Goal: Information Seeking & Learning: Learn about a topic

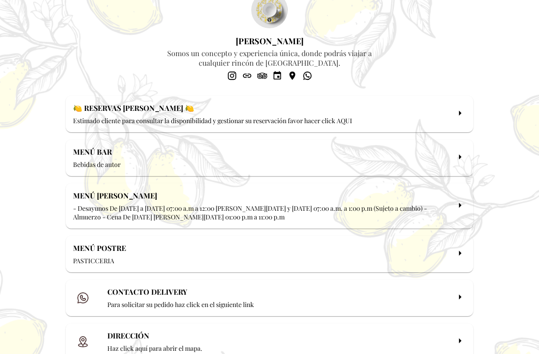
scroll to position [53, 0]
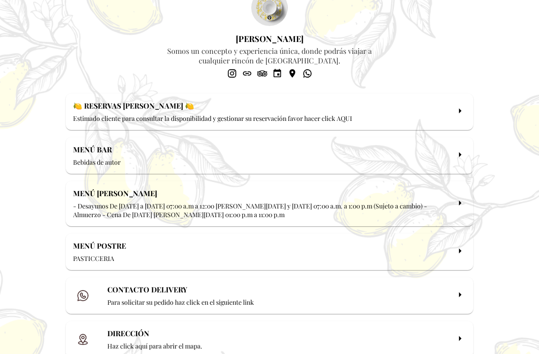
click at [92, 213] on p "- Desayunos De [DATE] a [DATE] 07:00 a.m a 12:00 [PERSON_NAME][DATE] y [DATE] 0…" at bounding box center [261, 210] width 377 height 17
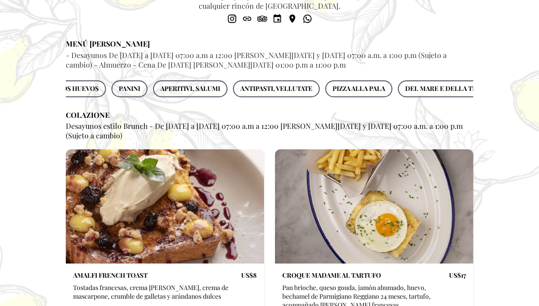
scroll to position [0, 130]
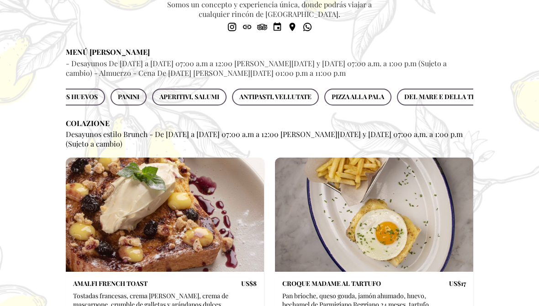
click at [428, 103] on span "DEL MARE E DELLA TERRA" at bounding box center [446, 97] width 85 height 11
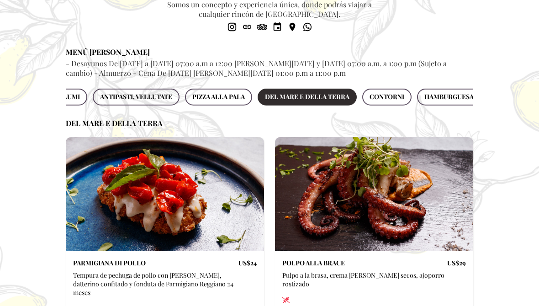
click at [403, 106] on button "CONTORNI" at bounding box center [386, 97] width 49 height 17
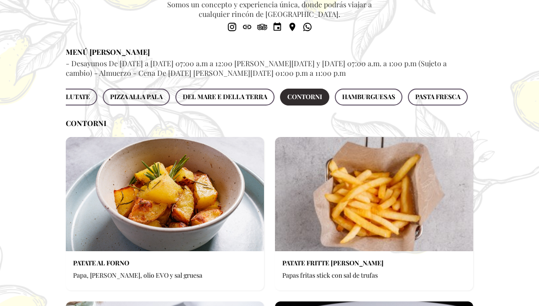
scroll to position [0, 355]
click at [430, 101] on span "PASTA FRESCA" at bounding box center [437, 96] width 45 height 11
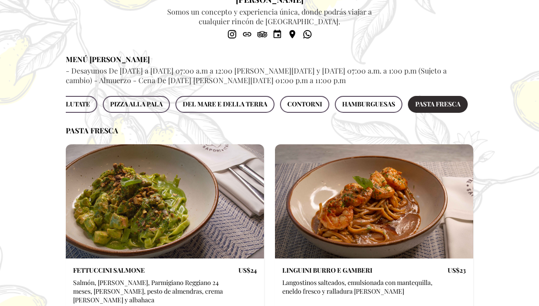
scroll to position [108, 0]
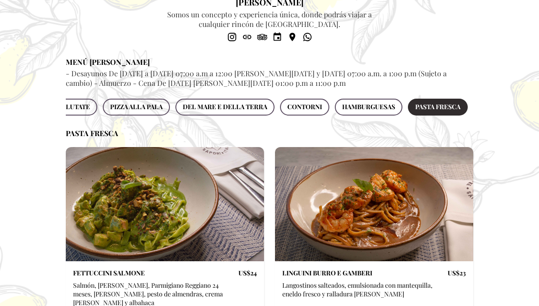
click at [262, 111] on span "DEL MARE E DELLA TERRA" at bounding box center [225, 106] width 85 height 11
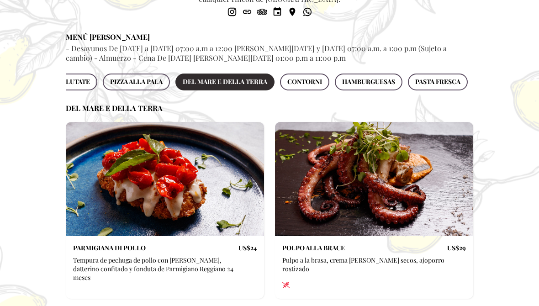
click at [161, 91] on button "PIZZA ALLA PALA" at bounding box center [136, 82] width 67 height 17
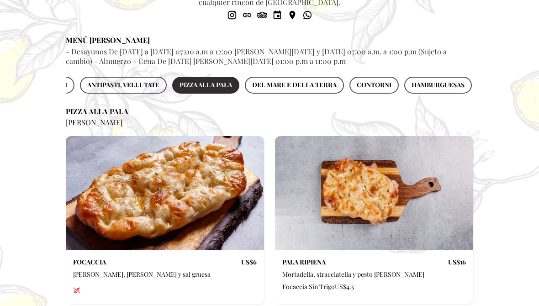
scroll to position [0, 271]
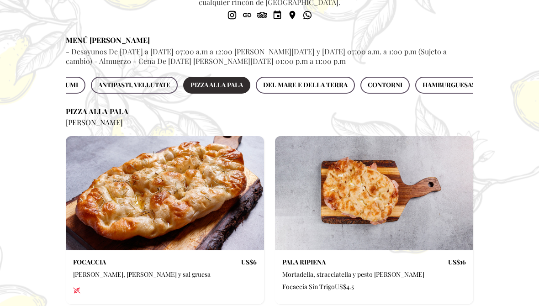
click at [167, 90] on span "ANTIPASTI, VELLUTATE" at bounding box center [134, 85] width 72 height 11
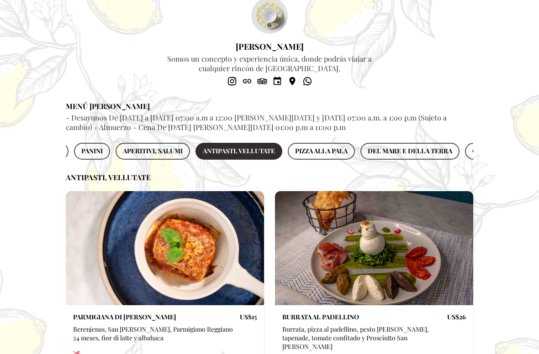
scroll to position [0, 165]
click at [137, 157] on span "APERITIVI, SALUMI" at bounding box center [154, 151] width 60 height 11
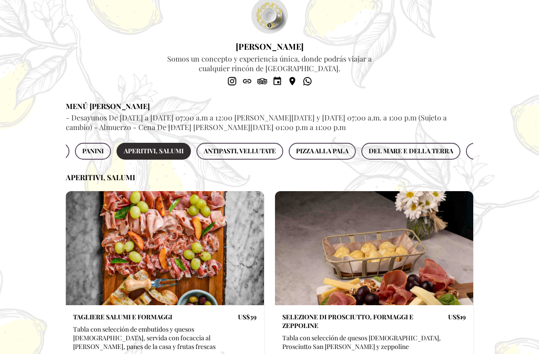
click at [336, 157] on span "PIZZA ALLA PALA" at bounding box center [322, 151] width 53 height 11
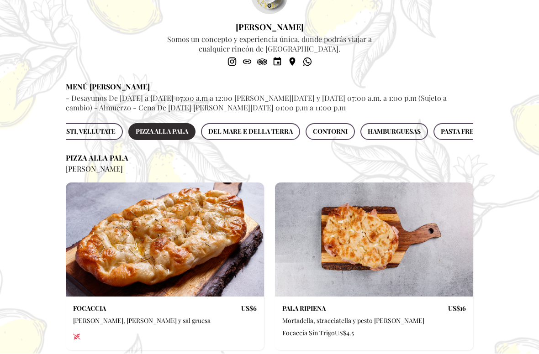
scroll to position [0, 329]
click at [282, 141] on button "DEL MARE E DELLA TERRA" at bounding box center [246, 132] width 99 height 17
click at [274, 140] on button "DEL MARE E DELLA TERRA" at bounding box center [246, 131] width 99 height 17
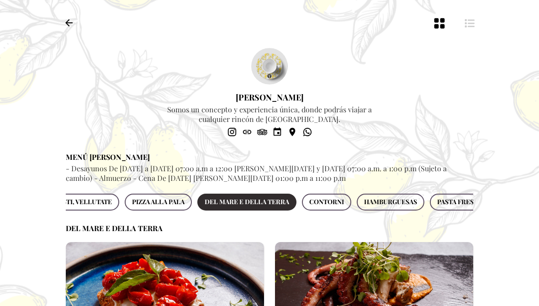
scroll to position [0, 0]
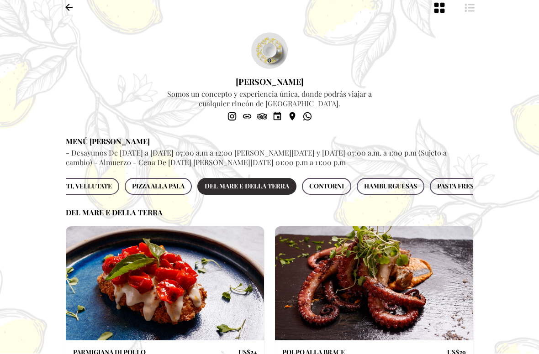
click at [345, 196] on button "CONTORNI" at bounding box center [326, 187] width 49 height 17
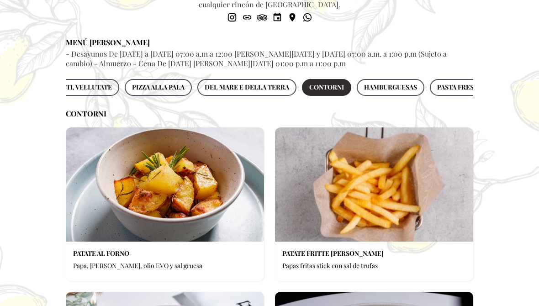
scroll to position [118, 0]
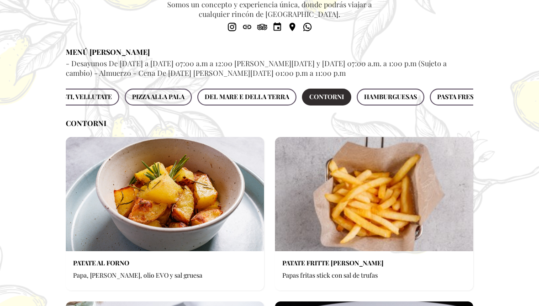
click at [409, 101] on span "HAMBURGUESAS" at bounding box center [390, 96] width 53 height 11
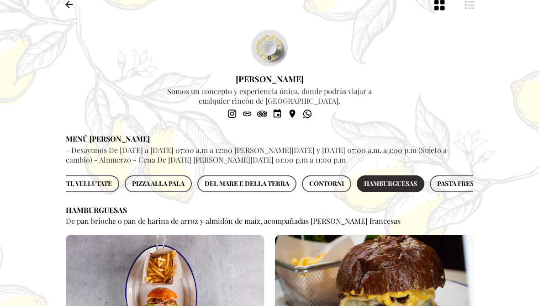
scroll to position [0, 0]
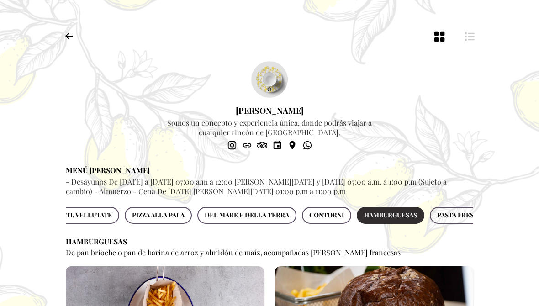
click at [446, 221] on span "PASTA FRESCA" at bounding box center [459, 215] width 45 height 11
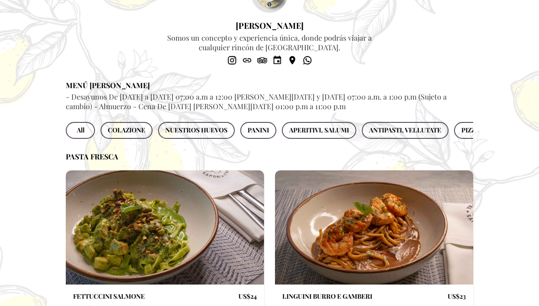
click at [340, 135] on span "APERITIVI, SALUMI" at bounding box center [319, 130] width 60 height 11
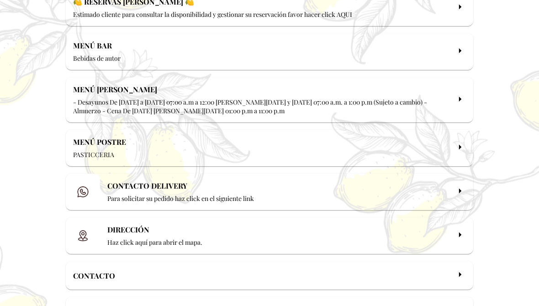
scroll to position [156, 0]
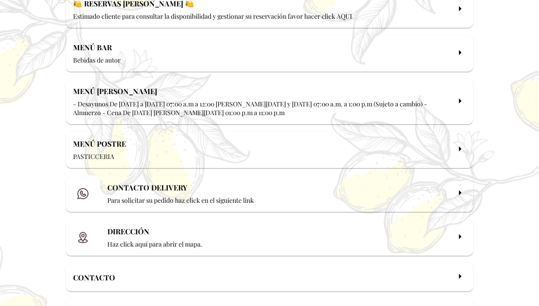
click at [365, 161] on p "PASTICCERIA" at bounding box center [261, 156] width 377 height 9
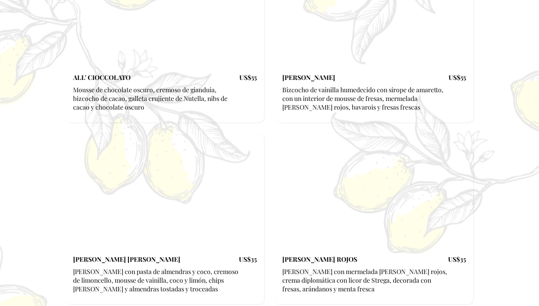
scroll to position [2250, 0]
